Goal: Task Accomplishment & Management: Manage account settings

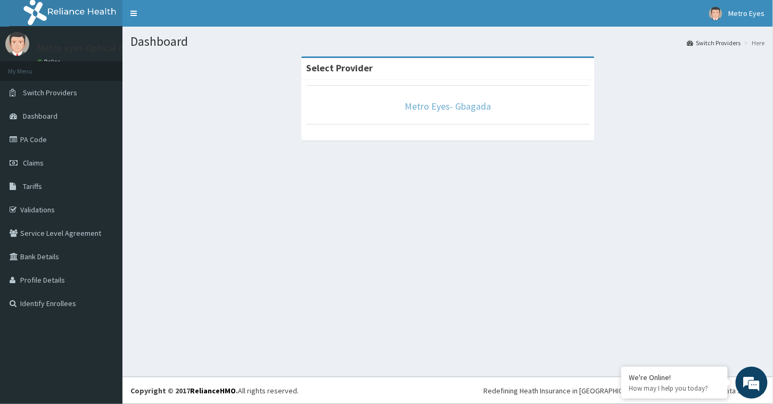
click at [449, 109] on link "Metro Eyes- Gbagada" at bounding box center [447, 106] width 86 height 12
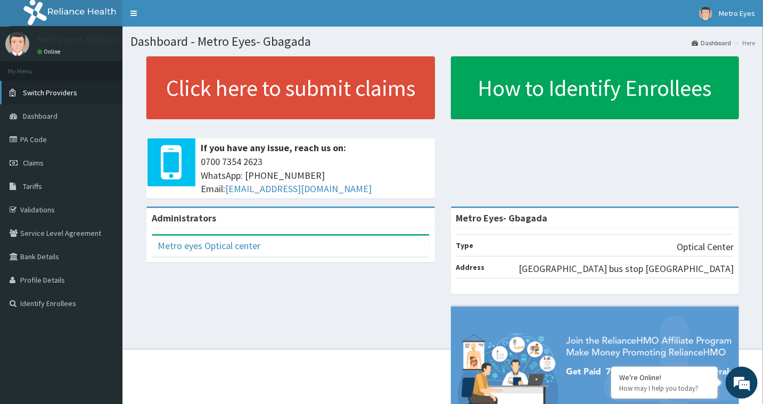
click at [54, 89] on span "Switch Providers" at bounding box center [50, 93] width 54 height 10
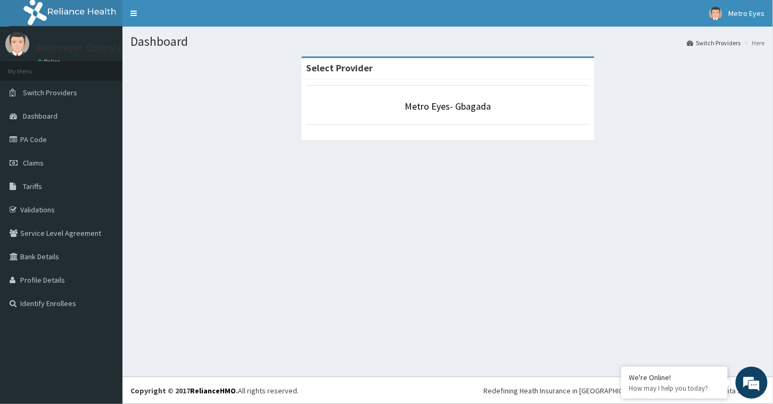
click at [758, 45] on li "Here" at bounding box center [753, 42] width 23 height 9
click at [730, 42] on link "Switch Providers" at bounding box center [714, 42] width 54 height 9
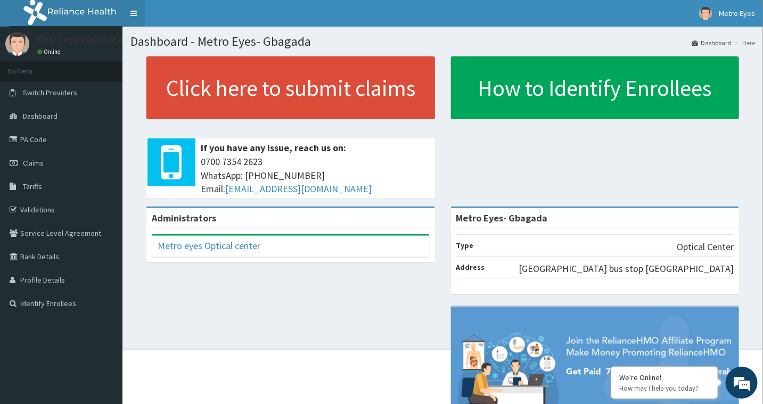
click at [130, 11] on link "Toggle navigation" at bounding box center [133, 13] width 22 height 27
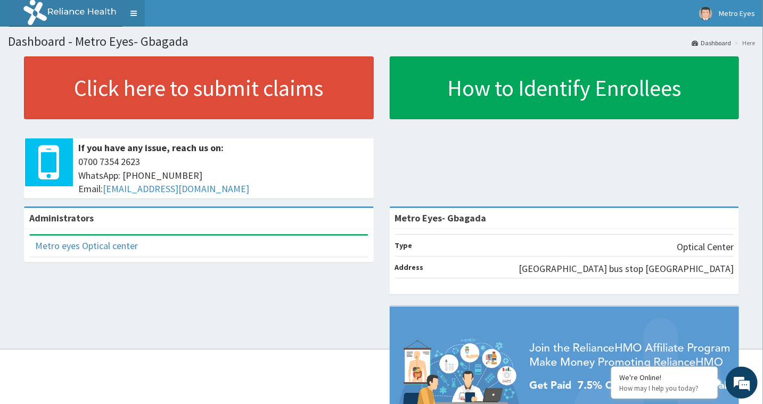
click at [130, 11] on link "Toggle navigation" at bounding box center [133, 13] width 22 height 27
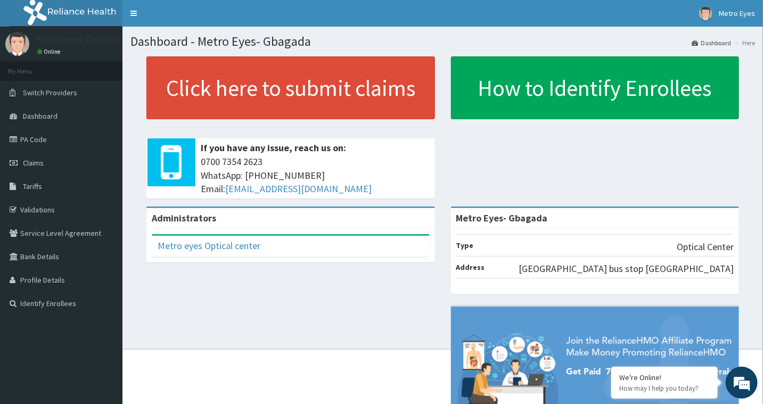
click at [479, 145] on div "Click here to submit claims If you have any issue, reach us on: 0700 7354 2623 …" at bounding box center [442, 131] width 624 height 150
click at [54, 115] on span "Dashboard" at bounding box center [40, 116] width 35 height 10
click at [724, 41] on link "Dashboard" at bounding box center [710, 42] width 39 height 9
click at [38, 92] on span "Switch Providers" at bounding box center [50, 93] width 54 height 10
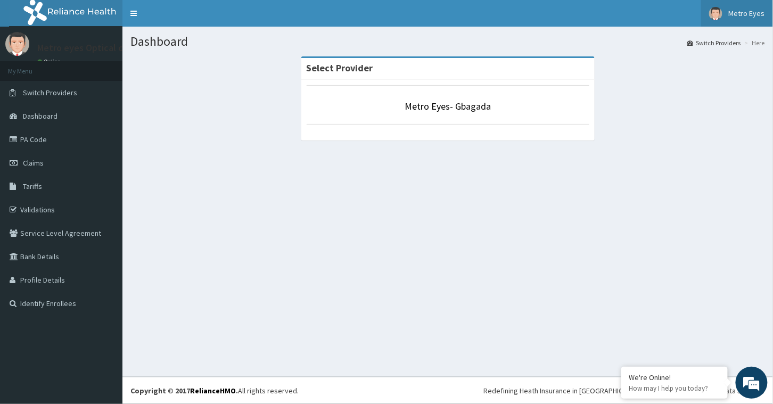
click at [718, 11] on img at bounding box center [715, 13] width 13 height 13
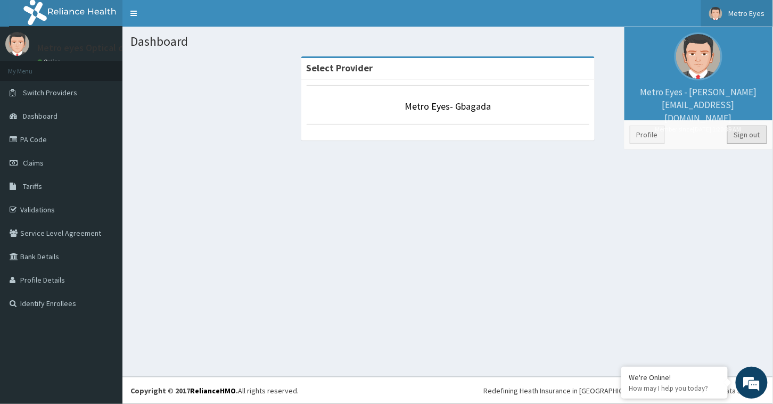
click at [755, 133] on link "Sign out" at bounding box center [747, 135] width 40 height 18
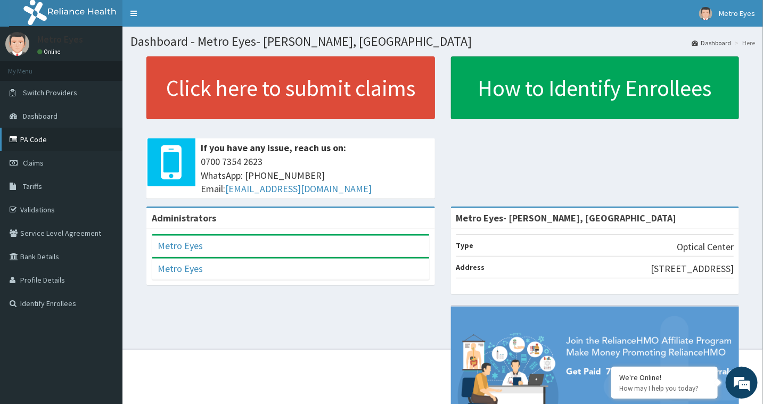
click at [72, 145] on link "PA Code" at bounding box center [61, 139] width 122 height 23
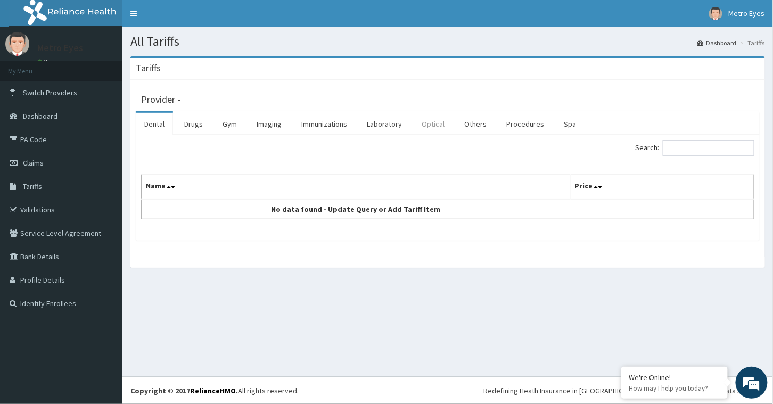
click at [433, 129] on link "Optical" at bounding box center [433, 124] width 40 height 22
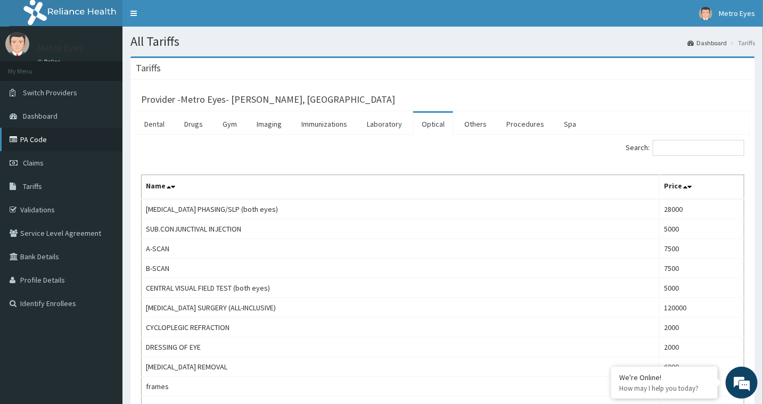
click at [56, 130] on link "PA Code" at bounding box center [61, 139] width 122 height 23
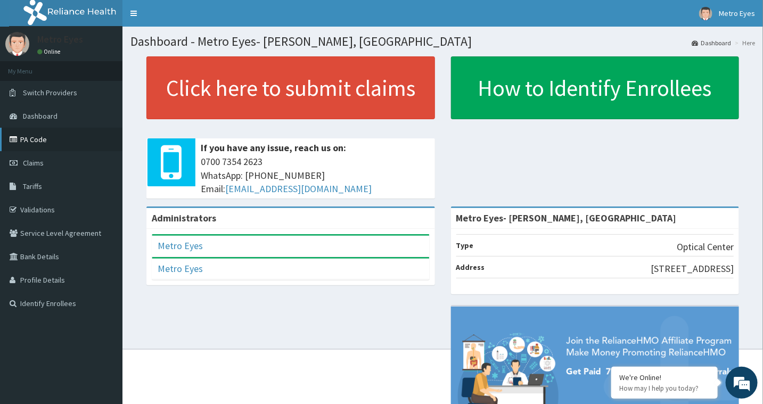
click at [61, 138] on link "PA Code" at bounding box center [61, 139] width 122 height 23
